Goal: Obtain resource: Download file/media

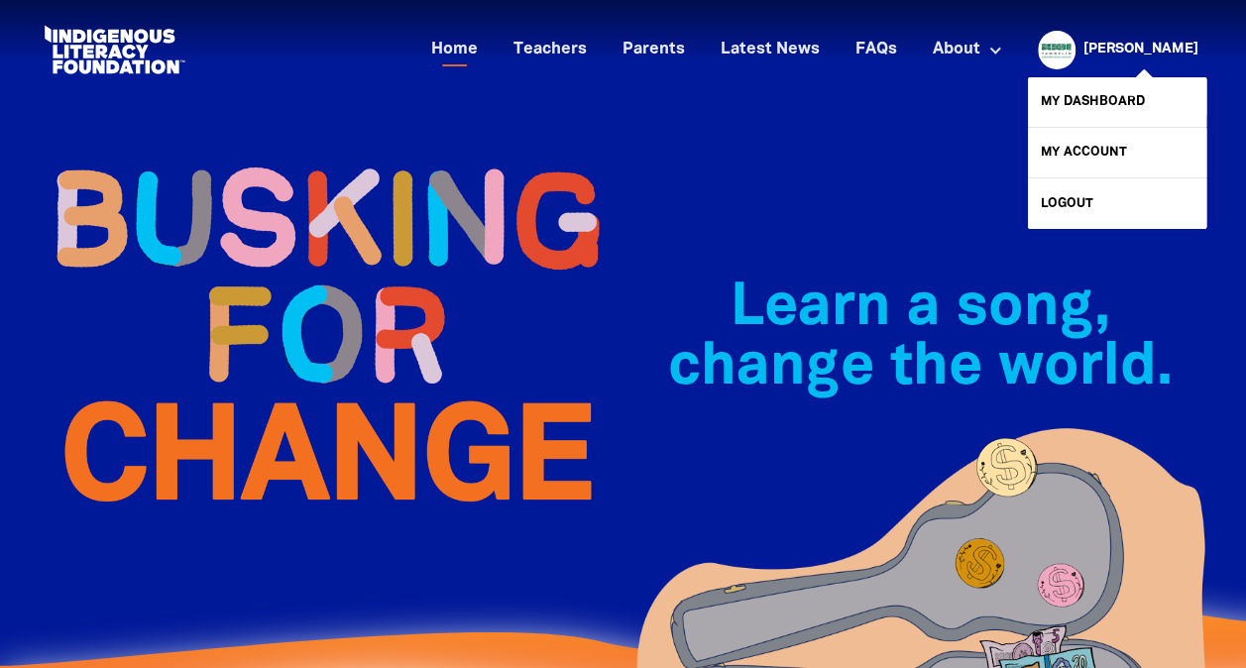
click at [1182, 47] on link "[PERSON_NAME]" at bounding box center [1141, 50] width 115 height 14
click at [1151, 89] on link "My Dashboard" at bounding box center [1117, 102] width 178 height 50
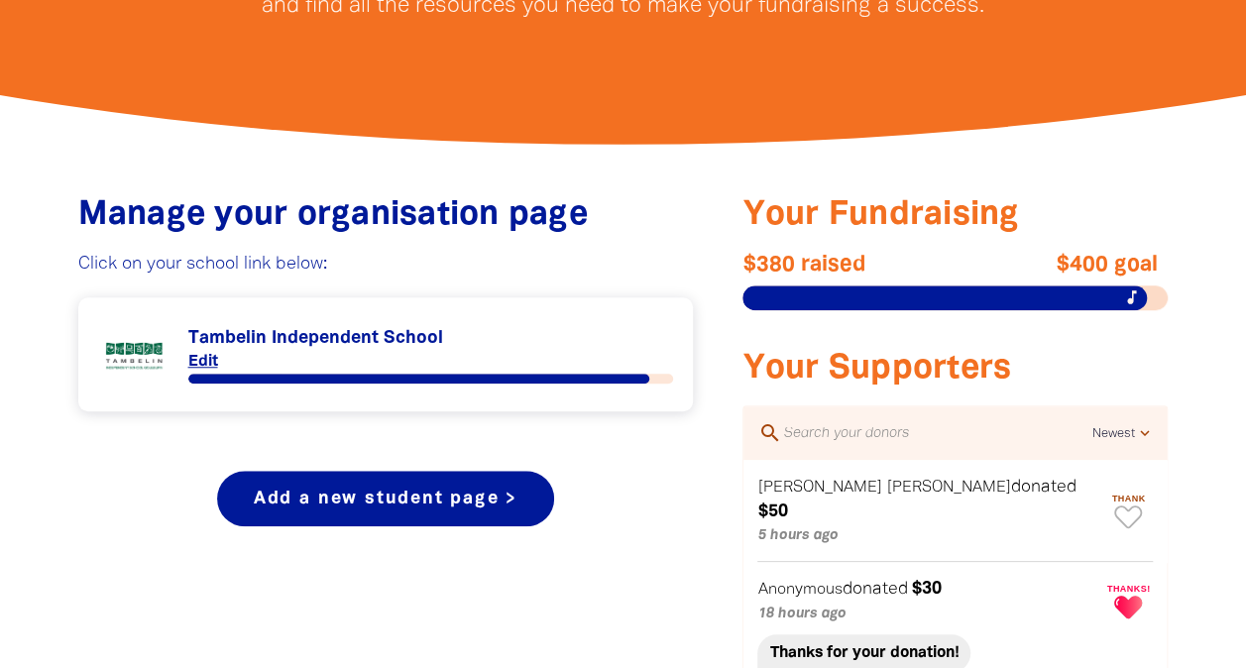
scroll to position [896, 0]
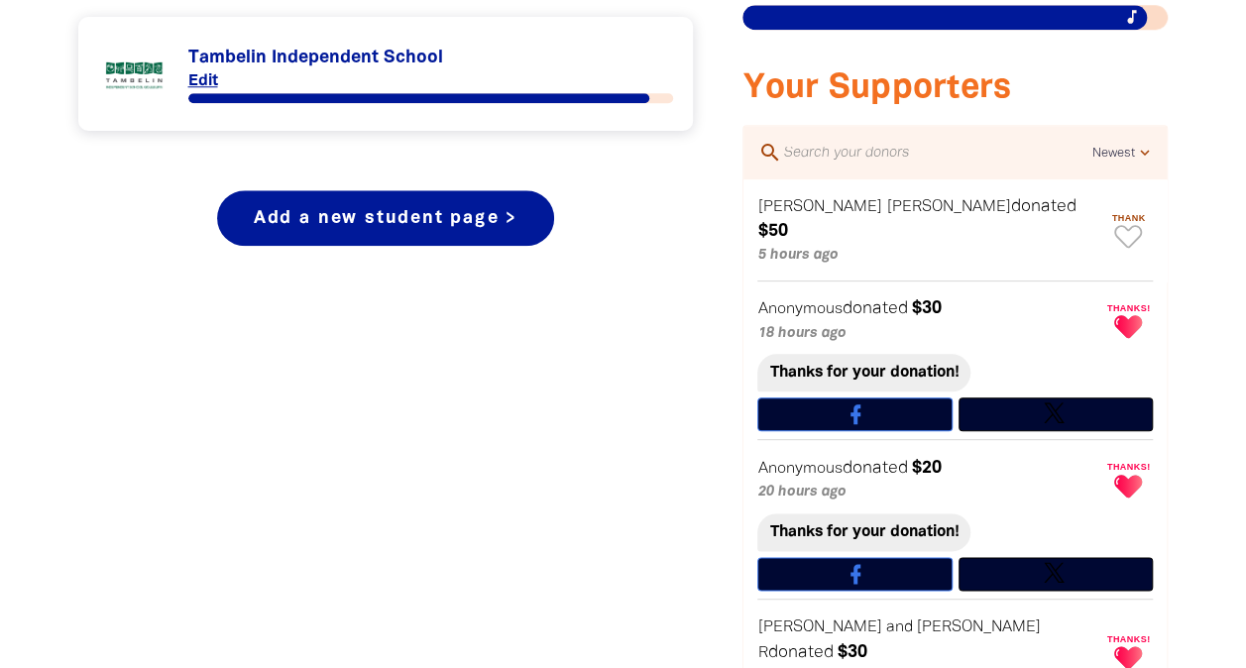
click at [363, 57] on link "Link to Tambelin Independent School" at bounding box center [386, 74] width 576 height 74
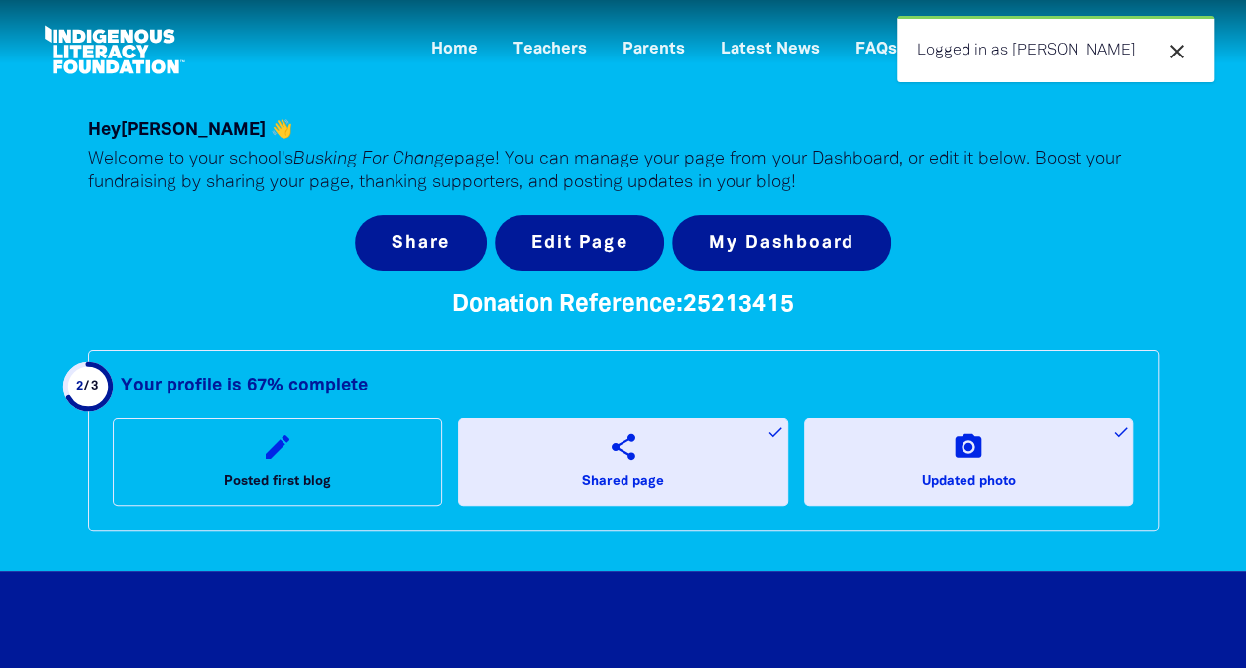
click at [1176, 44] on icon "close" at bounding box center [1177, 52] width 24 height 24
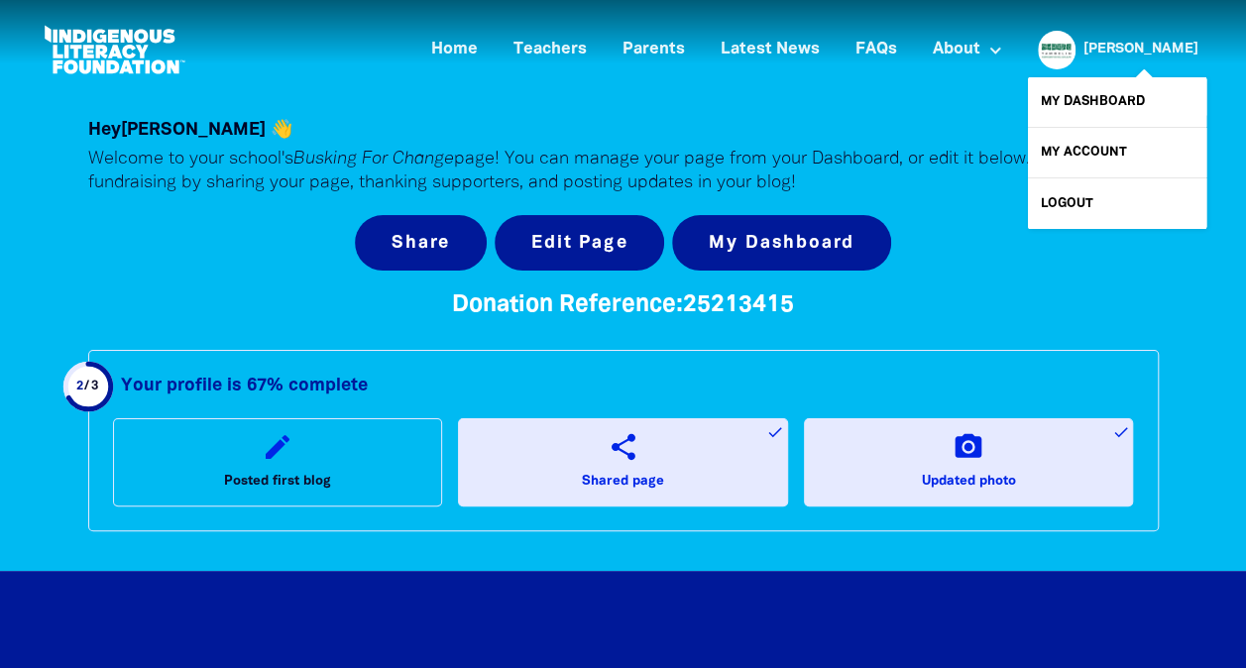
click at [1176, 44] on link "[PERSON_NAME]" at bounding box center [1141, 50] width 115 height 14
click at [1117, 99] on link "My Dashboard" at bounding box center [1117, 102] width 178 height 50
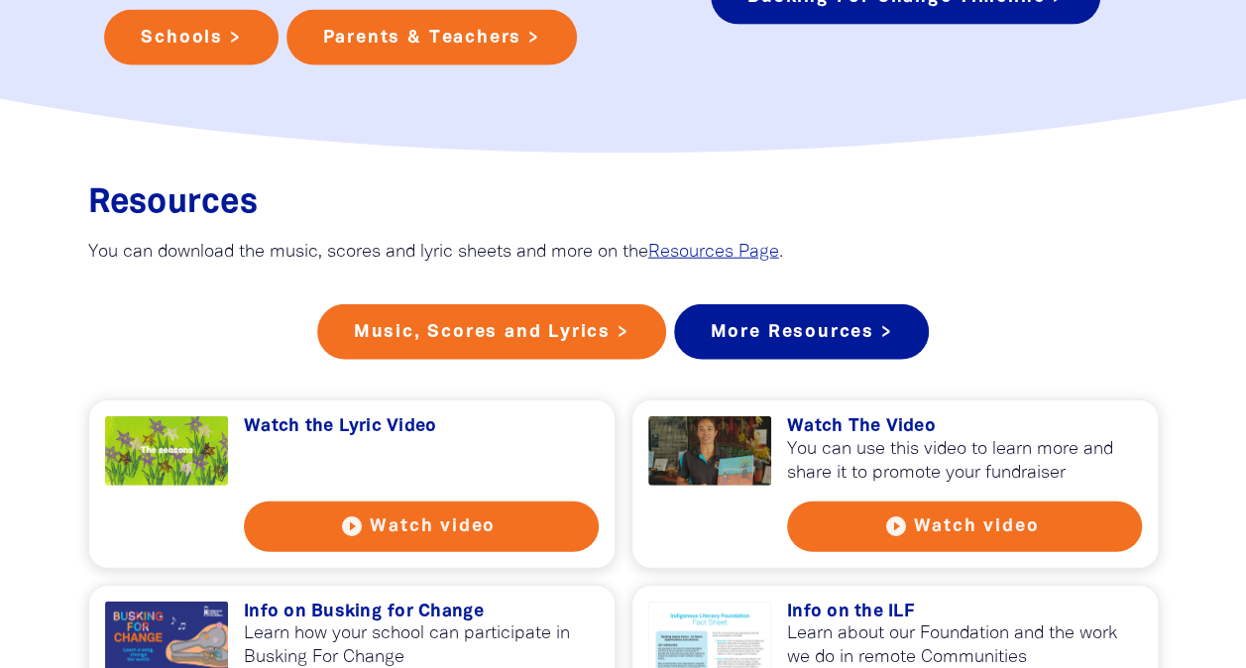
scroll to position [2660, 0]
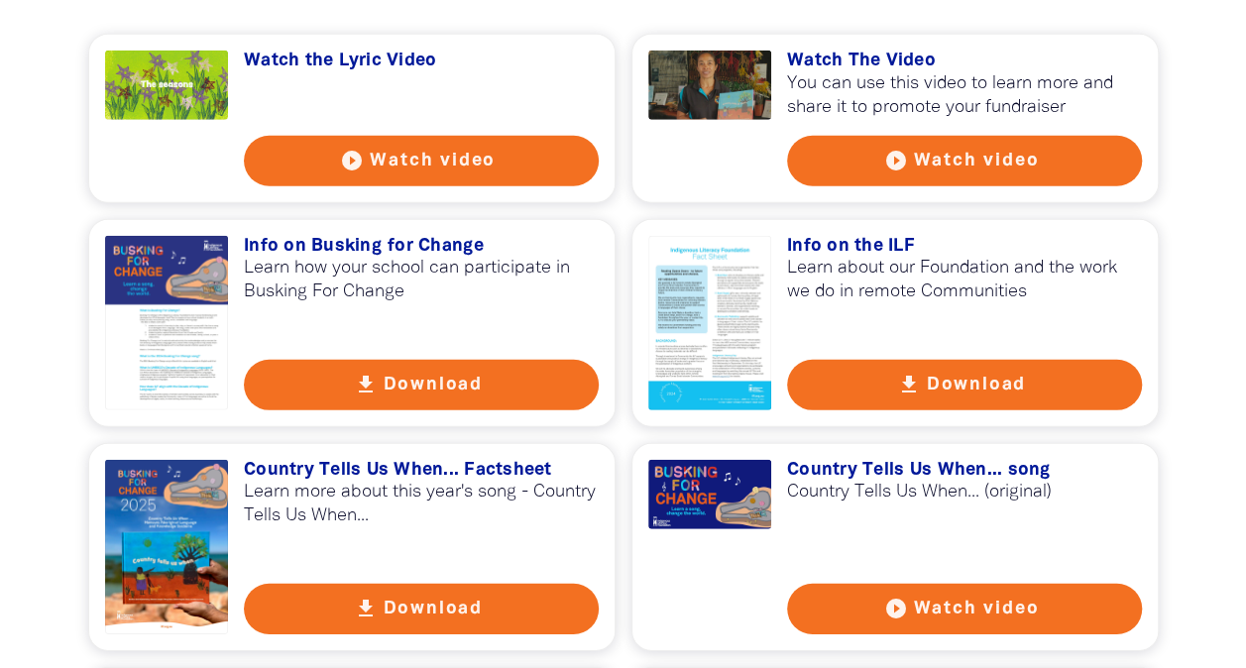
click at [454, 136] on button "play_circle_filled Watch video" at bounding box center [421, 161] width 355 height 51
